Goal: Task Accomplishment & Management: Manage account settings

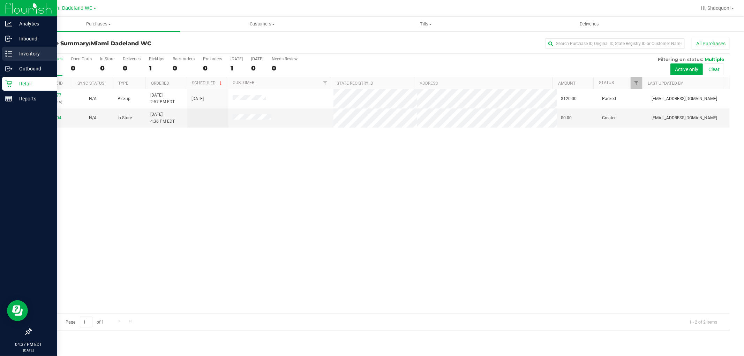
click at [27, 58] on div "Inventory" at bounding box center [29, 54] width 55 height 14
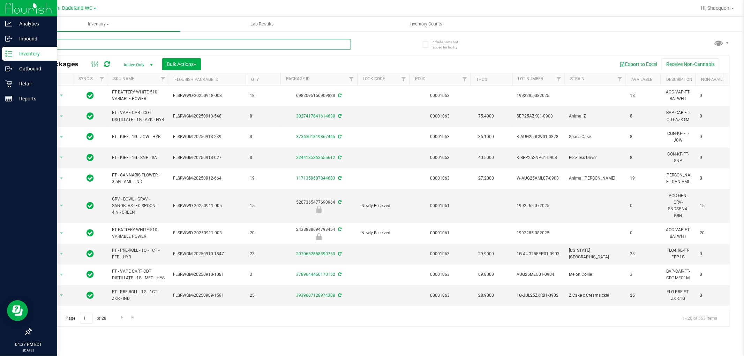
click at [123, 44] on input "text" at bounding box center [191, 44] width 320 height 10
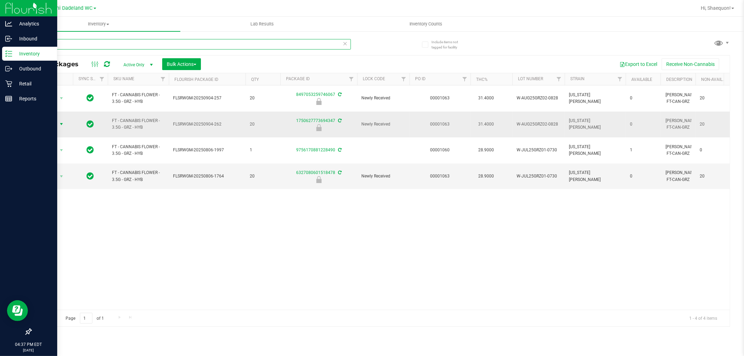
type input "grz"
click at [61, 121] on span "select" at bounding box center [62, 124] width 6 height 6
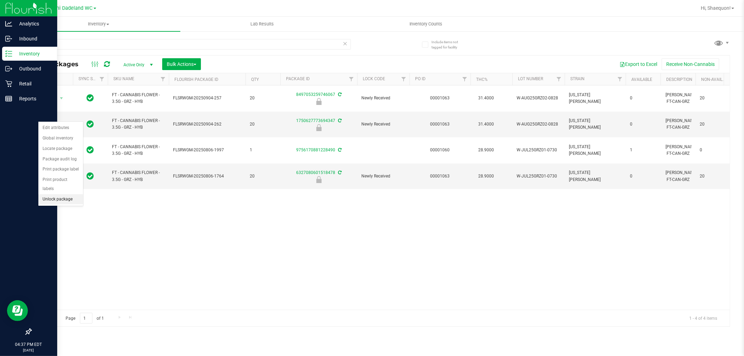
click at [68, 197] on li "Unlock package" at bounding box center [60, 199] width 45 height 10
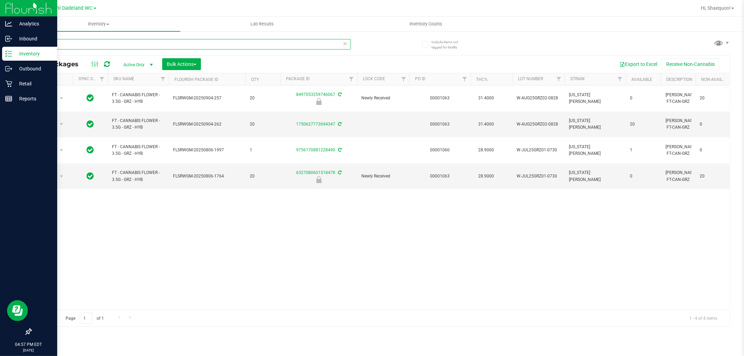
click at [56, 47] on input "grz" at bounding box center [191, 44] width 320 height 10
type input "g"
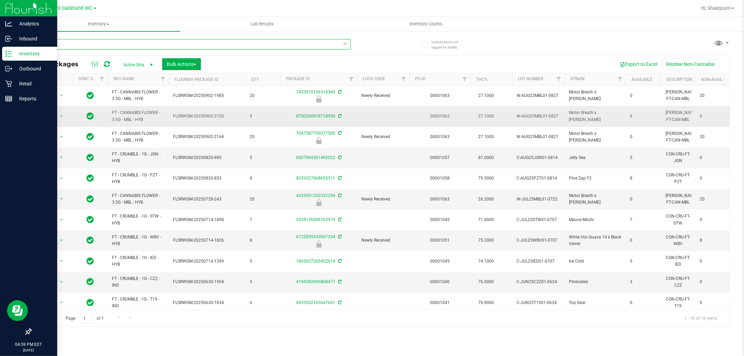
type input "m"
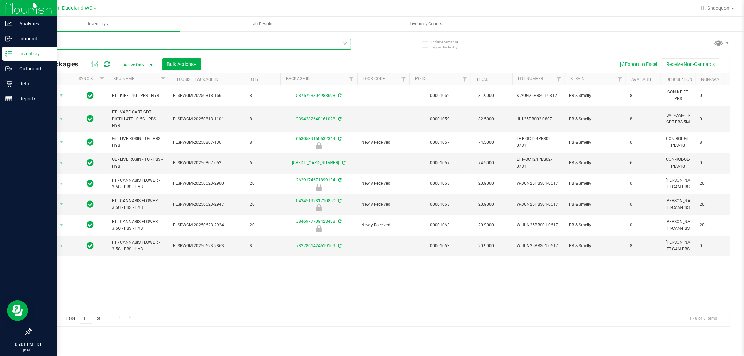
type input "p"
type input "6"
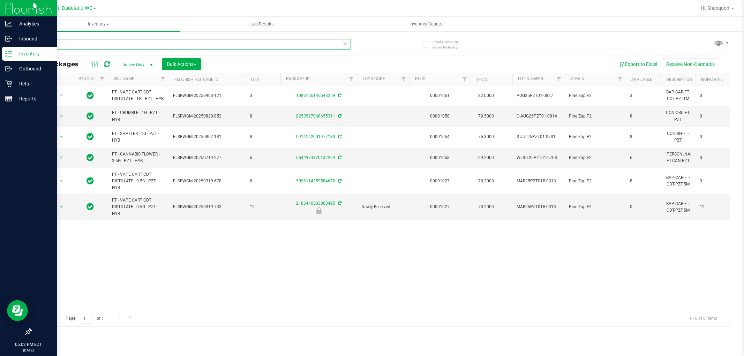
type input "p"
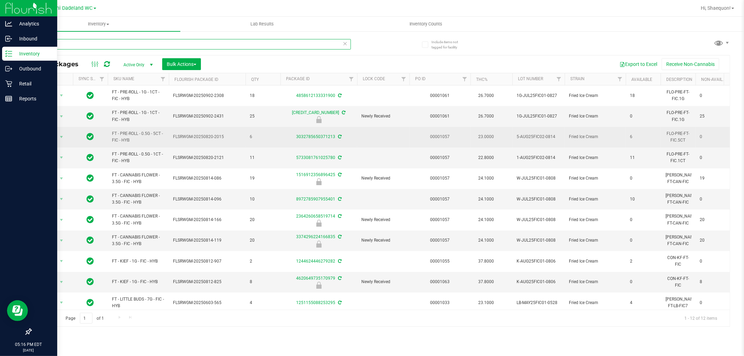
type input "f"
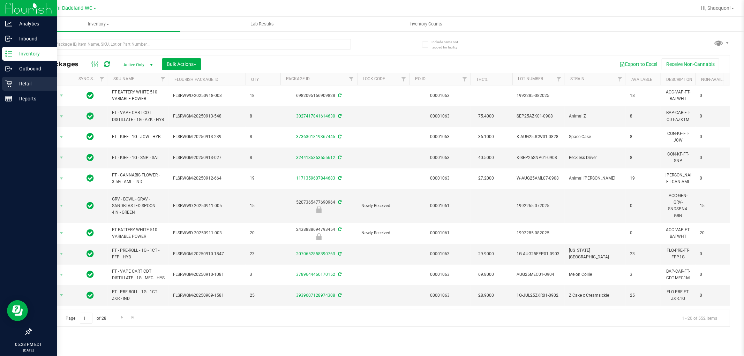
click at [27, 82] on p "Retail" at bounding box center [33, 84] width 42 height 8
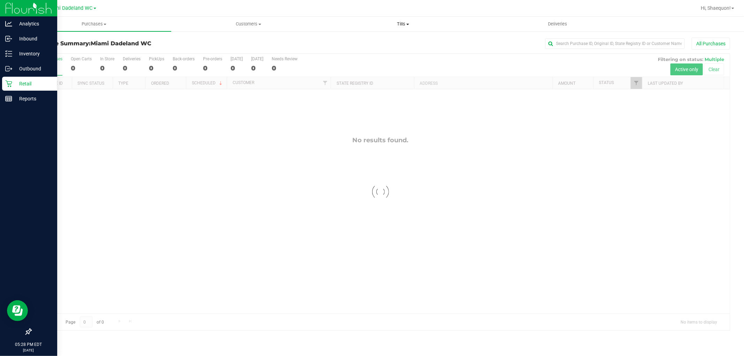
click at [408, 24] on span at bounding box center [407, 24] width 3 height 1
click at [380, 43] on li "Manage tills" at bounding box center [403, 42] width 154 height 8
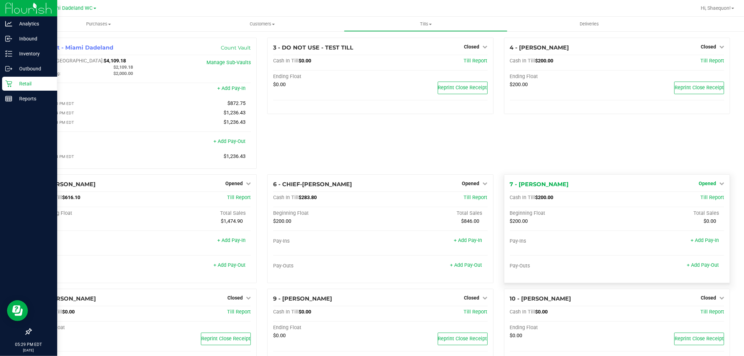
click at [719, 186] on icon at bounding box center [721, 183] width 5 height 5
click at [710, 201] on link "Close Till" at bounding box center [708, 198] width 19 height 6
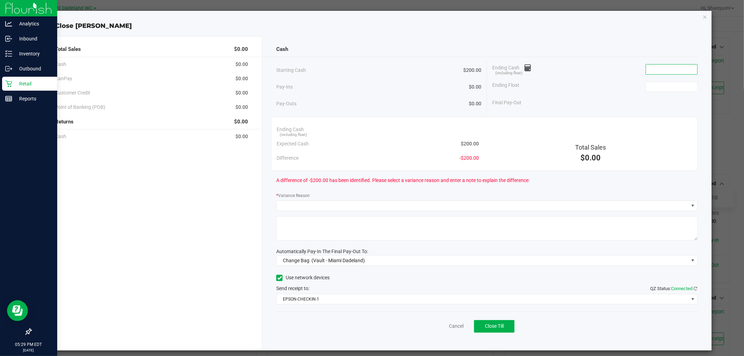
click at [665, 68] on input at bounding box center [671, 70] width 51 height 10
type input "$0.00"
click at [665, 83] on input at bounding box center [671, 87] width 51 height 10
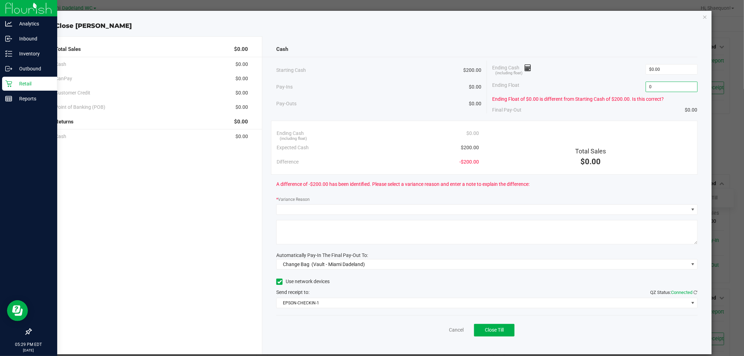
type input "$0.00"
click at [627, 183] on div "A difference of -$200.00 has been identified. Please select a variance reason a…" at bounding box center [486, 184] width 421 height 19
click at [670, 71] on input "0" at bounding box center [671, 70] width 51 height 10
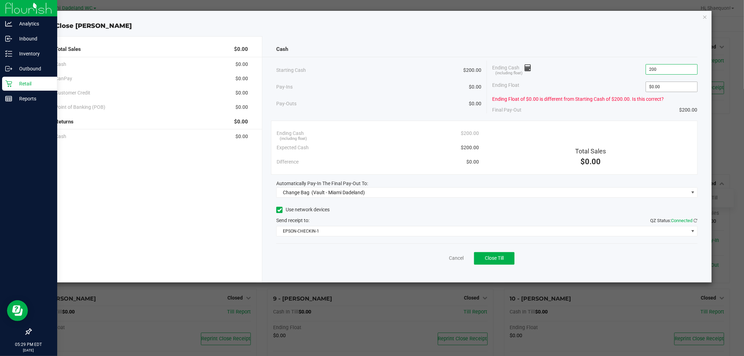
type input "$200.00"
drag, startPoint x: 678, startPoint y: 91, endPoint x: 674, endPoint y: 85, distance: 7.0
click at [678, 91] on input "0" at bounding box center [671, 87] width 51 height 10
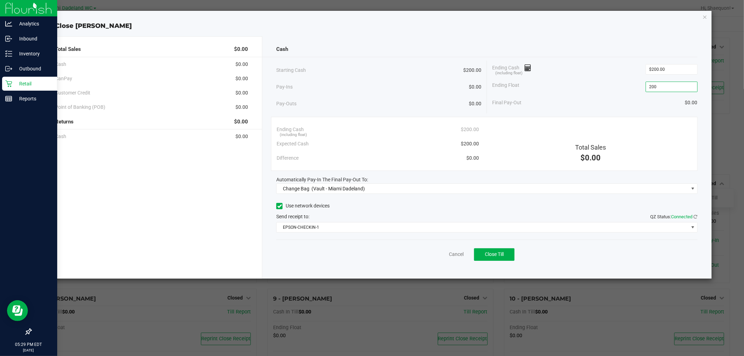
type input "$200.00"
click at [597, 95] on div "Ending Float $200.00" at bounding box center [594, 86] width 205 height 17
click at [674, 187] on span "Change Bag (Vault - Miami Dadeland)" at bounding box center [483, 189] width 412 height 10
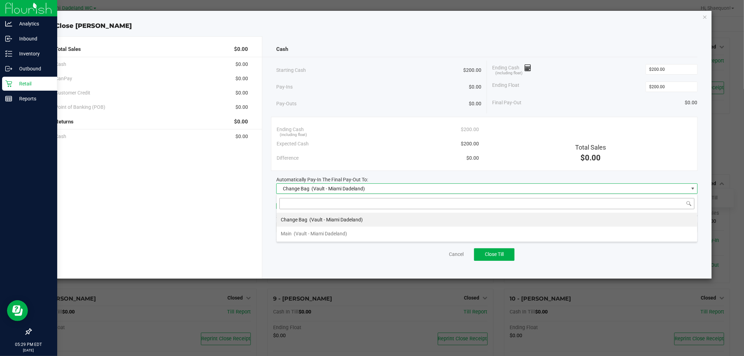
scroll to position [10, 421]
click at [349, 234] on li "Main (Vault - [GEOGRAPHIC_DATA])" at bounding box center [487, 234] width 421 height 14
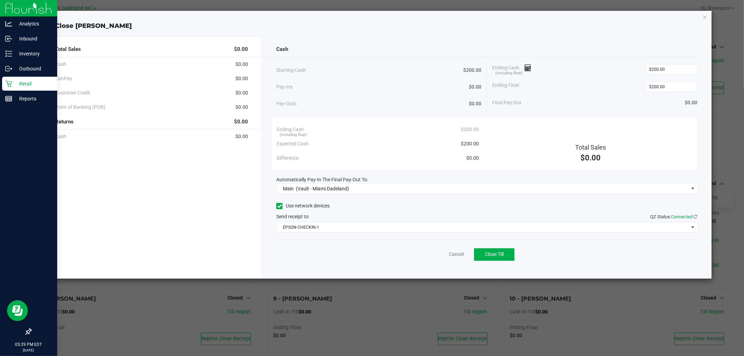
click at [394, 203] on div "Use network devices" at bounding box center [486, 206] width 421 height 10
click at [689, 226] on span at bounding box center [692, 227] width 9 height 10
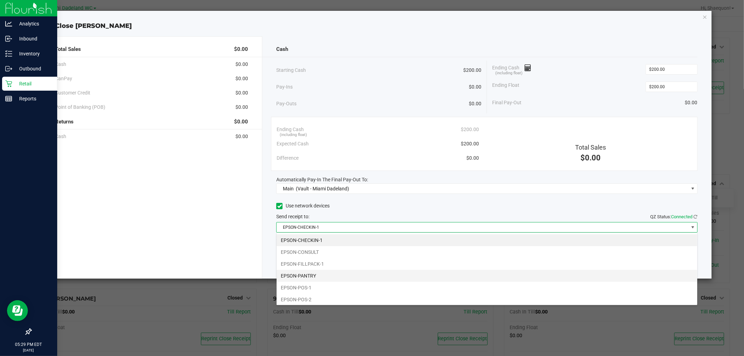
click at [520, 280] on li "EPSON-PANTRY" at bounding box center [487, 276] width 421 height 12
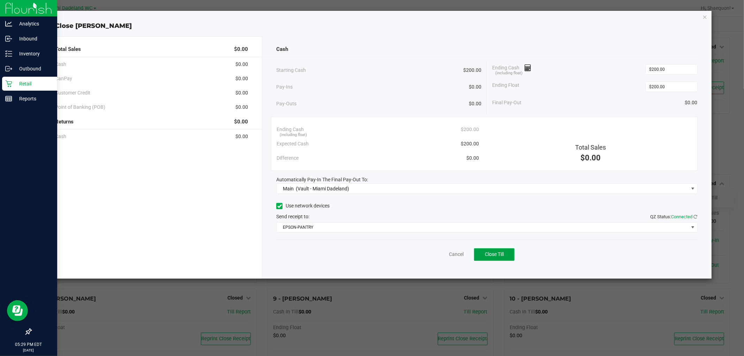
click at [502, 256] on span "Close Till" at bounding box center [494, 254] width 19 height 6
click at [443, 255] on link "Dismiss" at bounding box center [440, 254] width 17 height 7
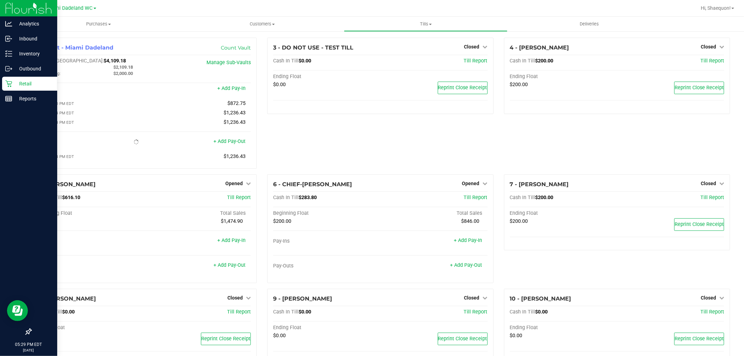
click at [576, 277] on div "7 - [PERSON_NAME] Closed Open Till Cash In Till $200.00 Till Report Ending Floa…" at bounding box center [617, 231] width 236 height 114
click at [477, 186] on link "Opened" at bounding box center [474, 184] width 25 height 6
click at [468, 201] on link "Close Till" at bounding box center [471, 198] width 19 height 6
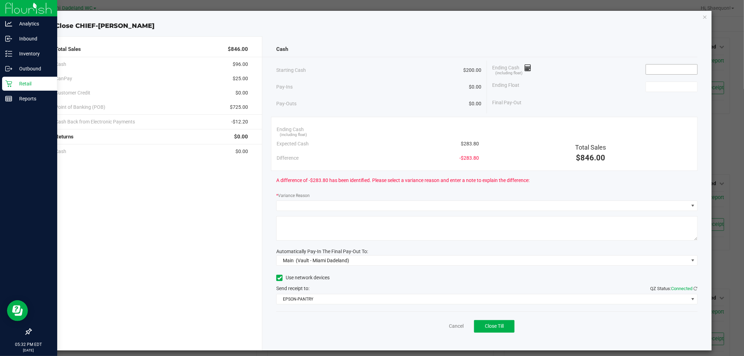
click at [671, 67] on input at bounding box center [671, 70] width 51 height 10
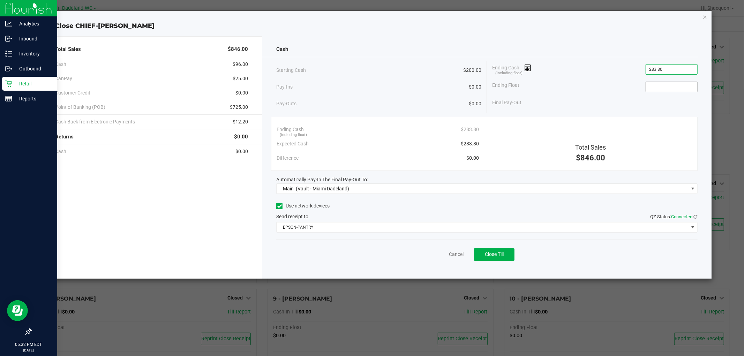
type input "$283.80"
click at [686, 91] on input at bounding box center [671, 87] width 51 height 10
type input "$200.00"
click at [605, 99] on div "Final Pay-Out $83.80" at bounding box center [594, 103] width 205 height 14
click at [507, 256] on button "Close Till" at bounding box center [494, 254] width 40 height 13
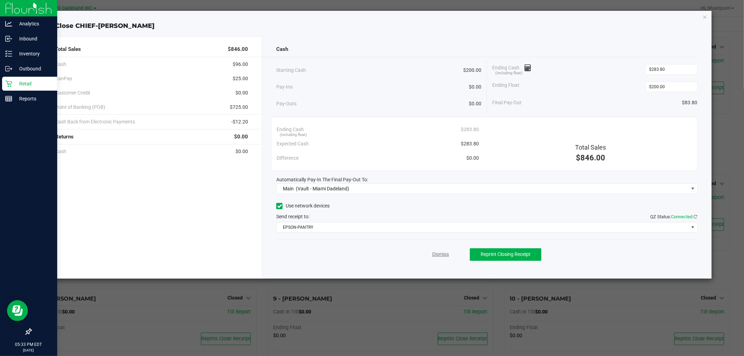
click at [437, 253] on link "Dismiss" at bounding box center [440, 254] width 17 height 7
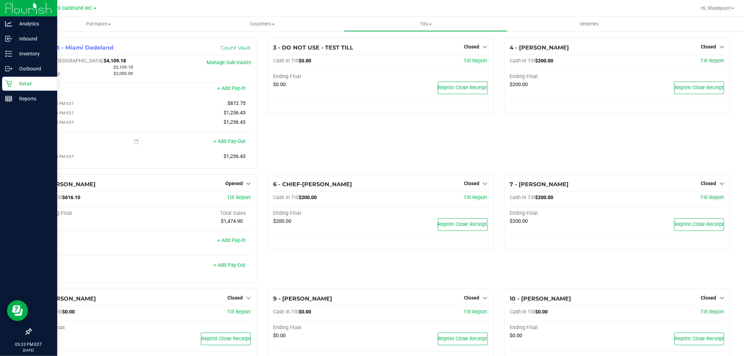
drag, startPoint x: 343, startPoint y: 147, endPoint x: 339, endPoint y: 148, distance: 4.0
click at [342, 147] on div "3 - DO NOT USE - TEST TILL Closed Open Till Cash In Till $0.00 Till Report Endi…" at bounding box center [380, 106] width 236 height 137
click at [731, 7] on span "Hi, Shaequon!" at bounding box center [716, 8] width 30 height 6
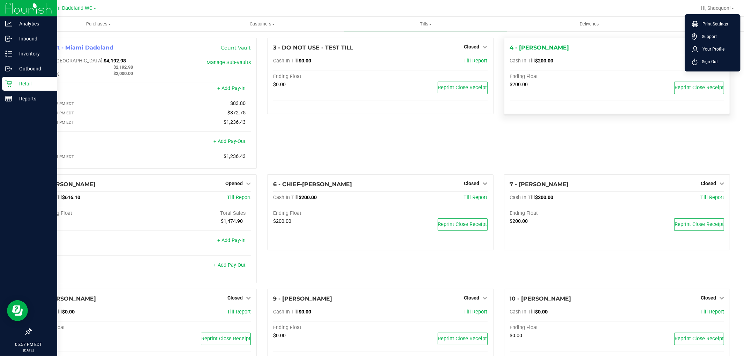
drag, startPoint x: 718, startPoint y: 65, endPoint x: 717, endPoint y: 60, distance: 4.7
click at [718, 64] on li "Sign Out" at bounding box center [712, 61] width 52 height 13
